Goal: Communication & Community: Answer question/provide support

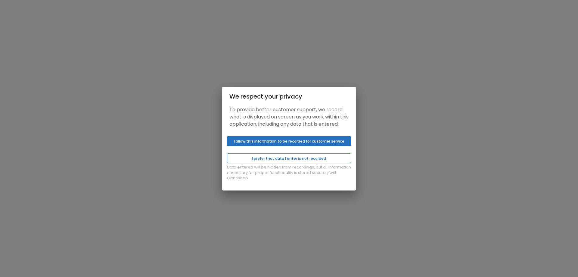
click at [308, 162] on button "I prefer that data I enter is not recorded" at bounding box center [289, 158] width 124 height 10
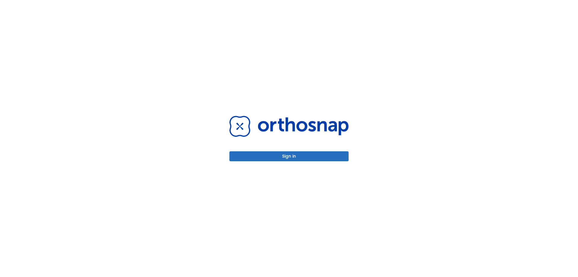
click at [308, 156] on button "Sign in" at bounding box center [288, 156] width 119 height 10
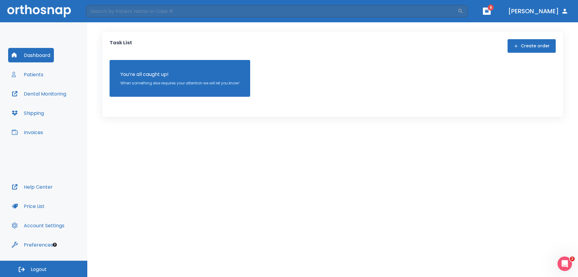
click at [38, 75] on button "Patients" at bounding box center [27, 74] width 39 height 14
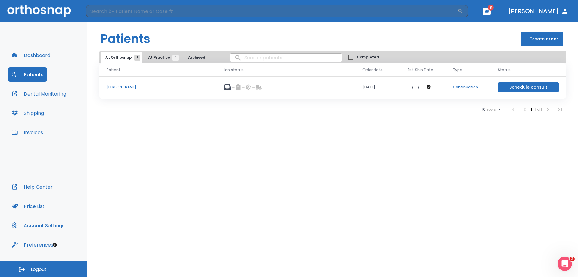
click at [156, 56] on span "At Practice 2" at bounding box center [161, 57] width 27 height 5
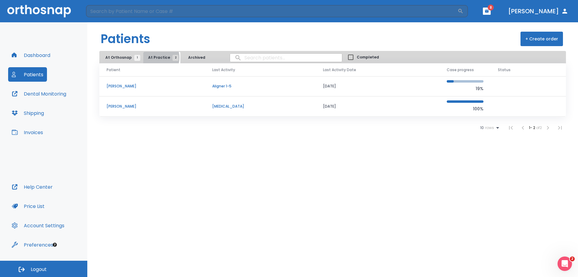
click at [153, 57] on span "At Practice 2" at bounding box center [161, 57] width 27 height 5
click at [113, 57] on span "At Orthosnap 1" at bounding box center [121, 57] width 32 height 5
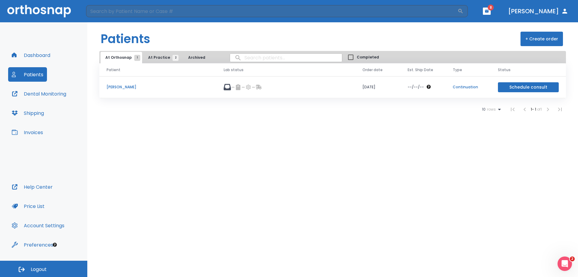
click at [107, 86] on p "Hoang Tang" at bounding box center [158, 86] width 103 height 5
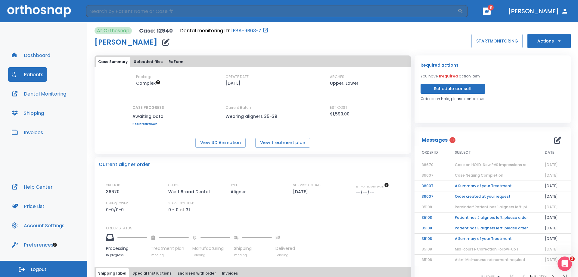
click at [556, 42] on icon "button" at bounding box center [559, 41] width 6 height 6
click at [518, 80] on div at bounding box center [289, 138] width 578 height 277
click at [107, 62] on button "Case Summary" at bounding box center [113, 62] width 34 height 10
click at [142, 60] on button "Uploaded files" at bounding box center [148, 62] width 34 height 10
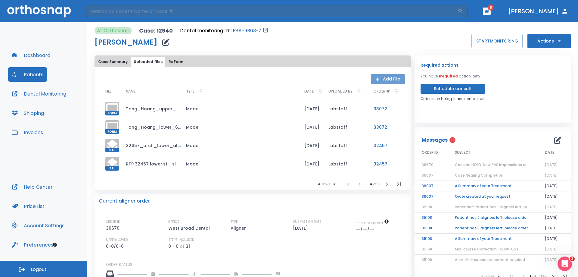
click at [377, 77] on icon "button" at bounding box center [377, 79] width 6 height 6
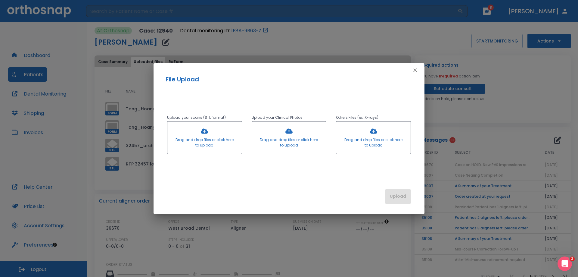
click at [209, 141] on div at bounding box center [204, 137] width 74 height 32
click at [196, 134] on div at bounding box center [204, 137] width 74 height 32
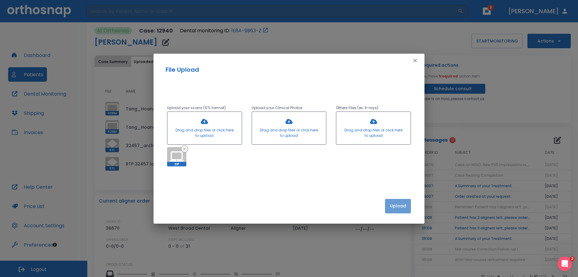
click at [393, 204] on button "Upload" at bounding box center [398, 206] width 26 height 14
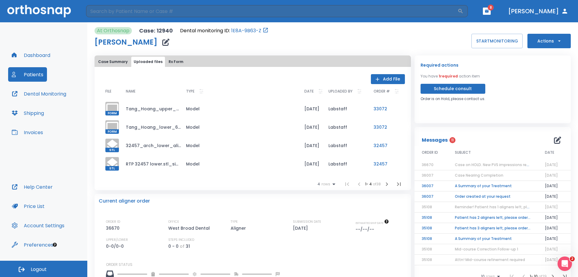
click at [325, 184] on span "rows" at bounding box center [325, 184] width 10 height 4
click at [325, 184] on div at bounding box center [289, 138] width 578 height 277
click at [383, 184] on icon "button" at bounding box center [386, 183] width 7 height 7
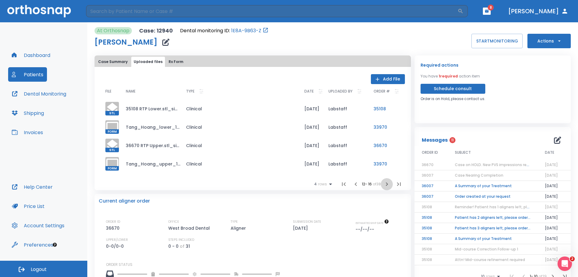
click at [383, 184] on icon "button" at bounding box center [386, 183] width 7 height 7
click at [114, 164] on div at bounding box center [112, 164] width 14 height 14
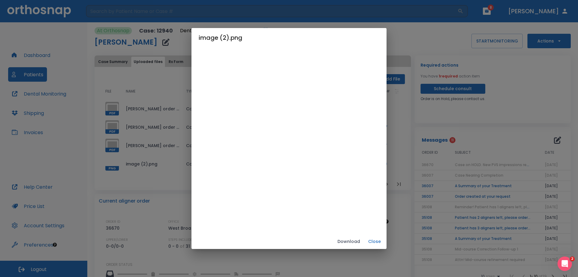
click at [176, 144] on div "image (2).png Download Close" at bounding box center [289, 138] width 578 height 277
click at [378, 241] on button "Close" at bounding box center [374, 241] width 19 height 10
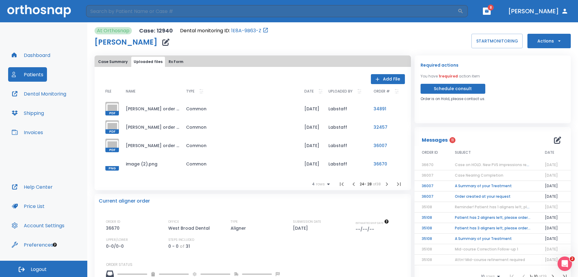
click at [383, 184] on icon "button" at bounding box center [386, 183] width 7 height 7
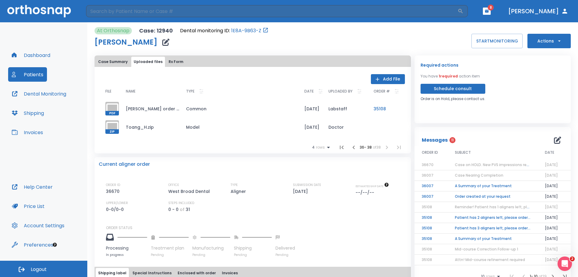
click at [110, 125] on icon at bounding box center [112, 127] width 14 height 14
click at [111, 128] on icon at bounding box center [112, 127] width 14 height 14
click at [112, 124] on icon at bounding box center [112, 127] width 14 height 14
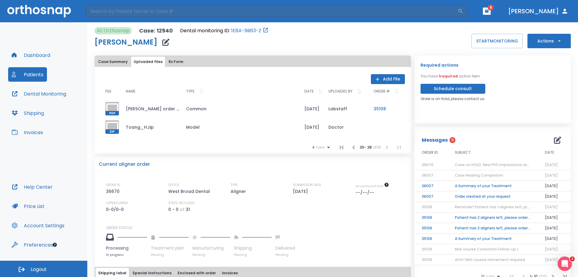
click at [112, 124] on icon at bounding box center [112, 127] width 14 height 14
click at [113, 125] on icon at bounding box center [112, 127] width 14 height 14
click at [89, 107] on div "At Orthosnap Case: 12940 Dental monitoring ID: 1E8A-9B63-Z Hoang Tang START MON…" at bounding box center [332, 149] width 490 height 254
click at [389, 78] on button "Add File" at bounding box center [388, 79] width 34 height 10
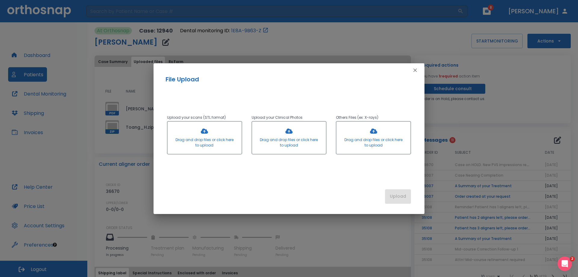
click at [197, 138] on div at bounding box center [204, 137] width 74 height 32
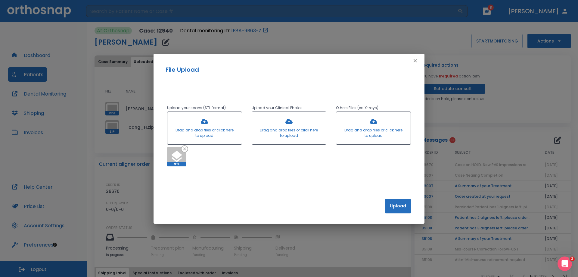
click at [209, 133] on div at bounding box center [204, 128] width 74 height 32
click at [212, 124] on div at bounding box center [204, 128] width 74 height 32
click at [212, 127] on div at bounding box center [204, 128] width 74 height 32
click at [399, 209] on button "Upload" at bounding box center [398, 206] width 26 height 14
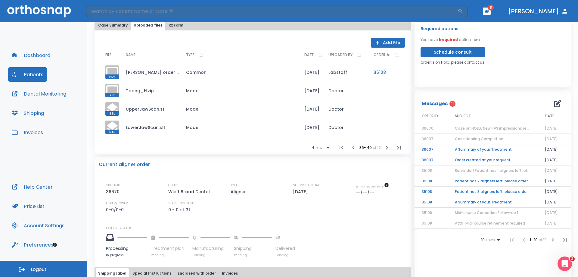
scroll to position [30, 0]
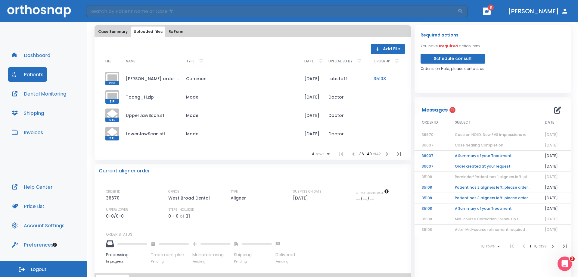
click at [524, 56] on div "Required actions You have 1 required action item Schedule consult Order is on H…" at bounding box center [492, 51] width 144 height 40
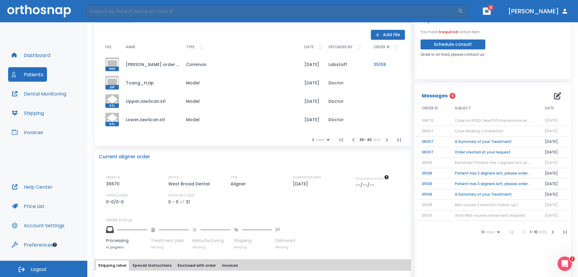
scroll to position [0, 0]
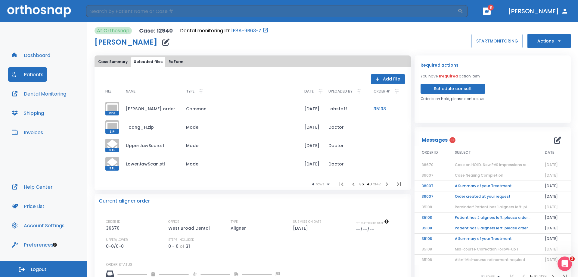
click at [489, 11] on icon "button" at bounding box center [486, 11] width 4 height 4
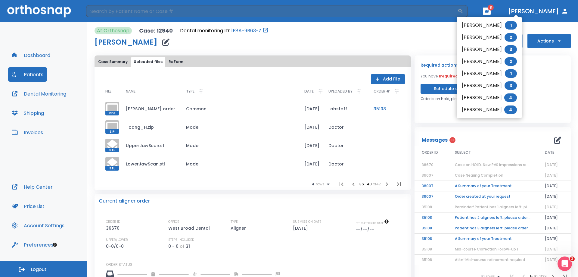
click at [506, 26] on span "1" at bounding box center [511, 25] width 12 height 8
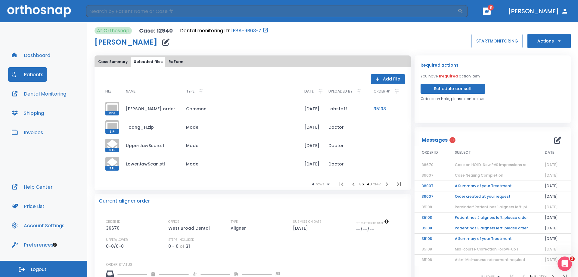
click at [489, 12] on icon "button" at bounding box center [486, 11] width 4 height 4
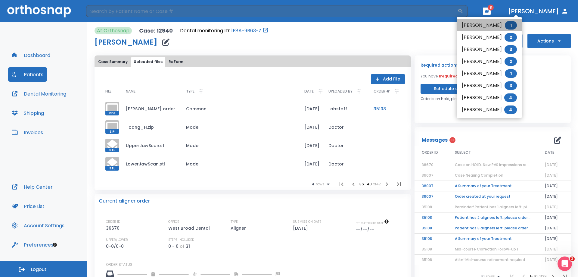
click at [507, 24] on span "1" at bounding box center [511, 25] width 12 height 8
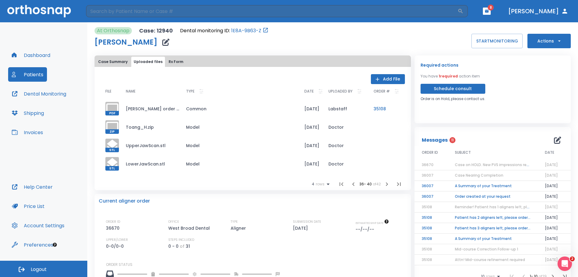
click at [490, 12] on button "button" at bounding box center [487, 11] width 8 height 7
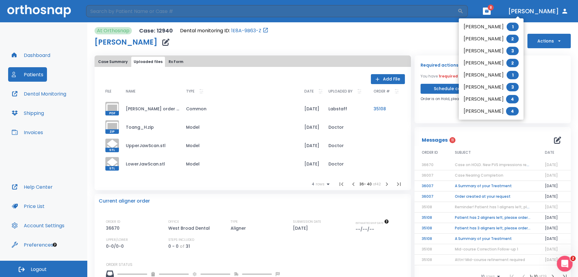
click at [570, 264] on div "Open Intercom Messenger" at bounding box center [564, 262] width 20 height 20
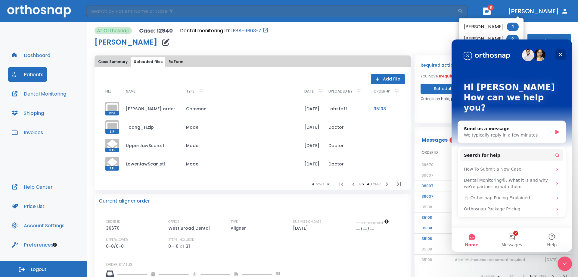
click at [560, 51] on div "Close" at bounding box center [560, 54] width 11 height 11
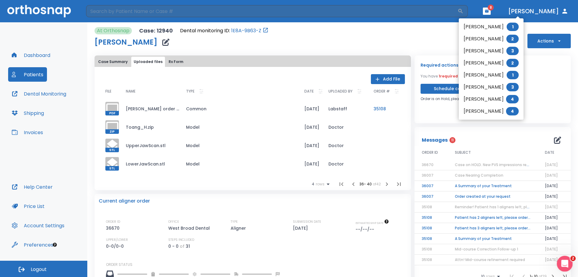
click at [562, 262] on icon "Open Intercom Messenger" at bounding box center [564, 263] width 10 height 10
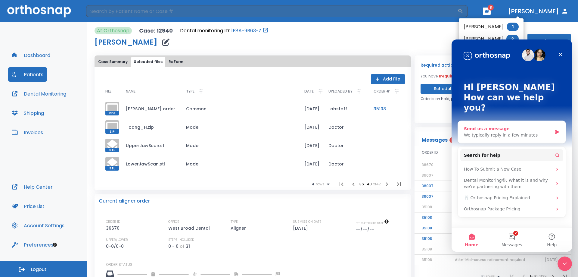
click at [510, 132] on div "We typically reply in a few minutes" at bounding box center [508, 135] width 88 height 6
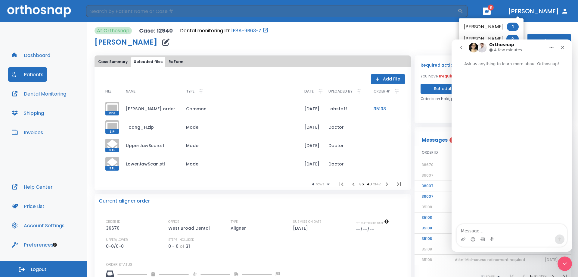
click at [468, 233] on textarea "Message…" at bounding box center [511, 229] width 110 height 10
type textarea "Hello"
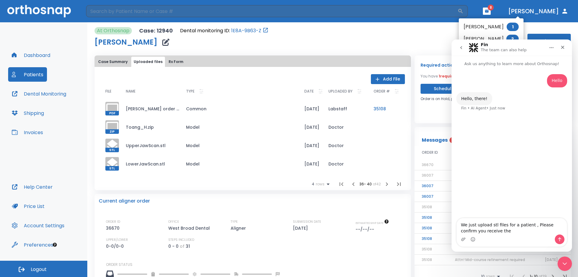
type textarea "We just upload stl files for a patient , Please confirm you receive them"
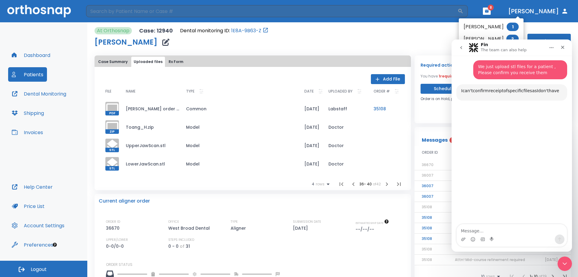
scroll to position [56, 0]
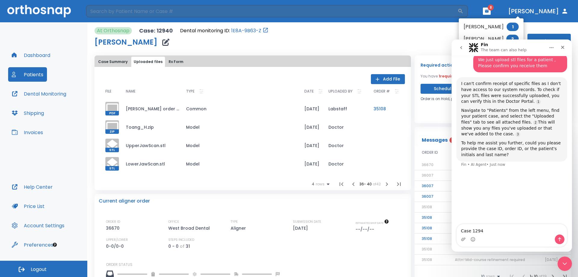
type textarea "Case 12940"
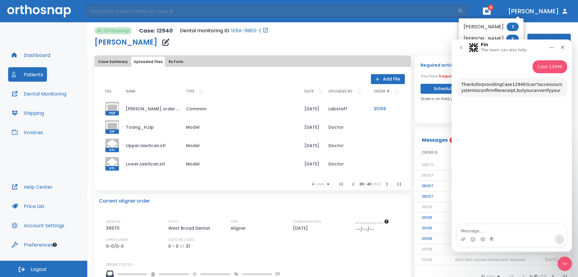
scroll to position [162, 0]
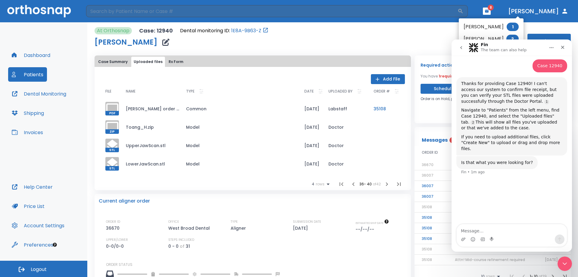
click at [481, 231] on textarea "Message…" at bounding box center [511, 229] width 110 height 10
type textarea "i see they are uploaded"
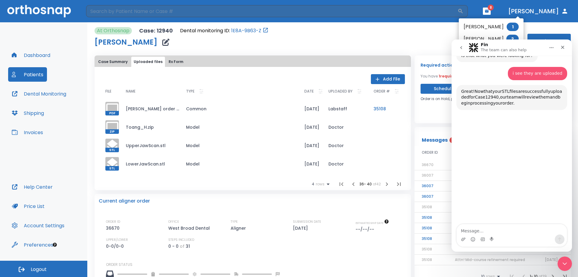
scroll to position [271, 0]
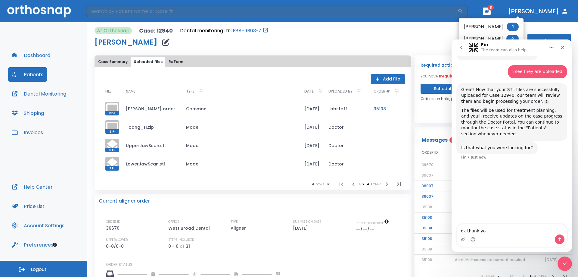
type textarea "ok thank you"
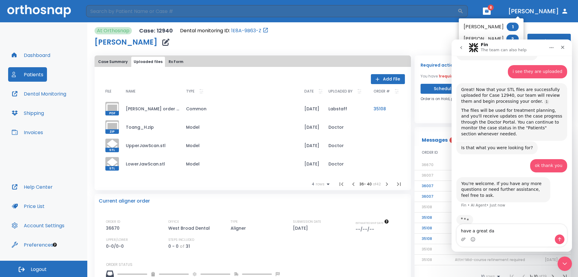
type textarea "have a great day"
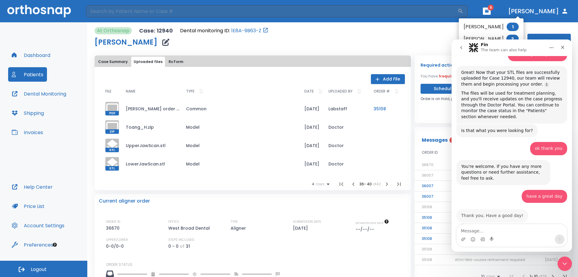
scroll to position [287, 0]
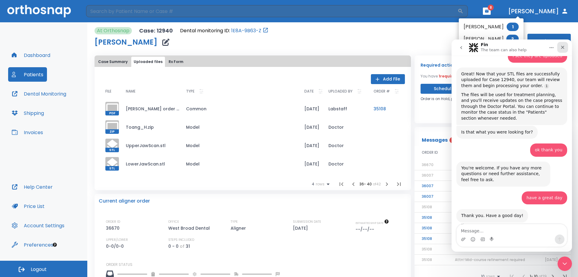
click at [565, 47] on icon "Close" at bounding box center [562, 47] width 5 height 5
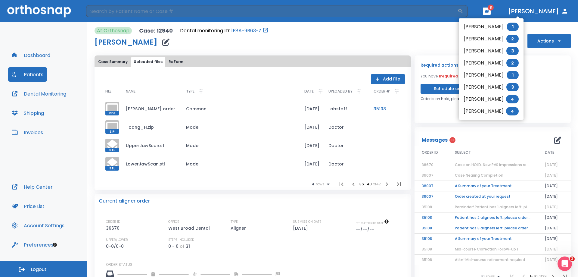
click at [542, 9] on div at bounding box center [289, 138] width 578 height 277
